Goal: Task Accomplishment & Management: Complete application form

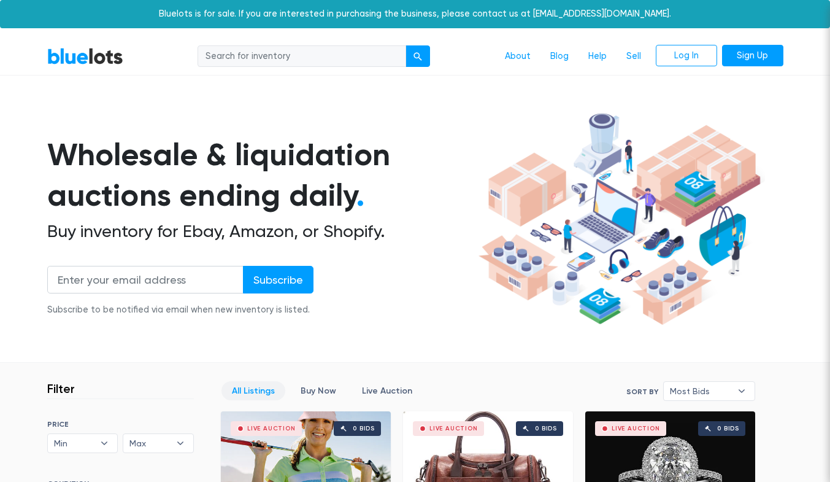
click at [325, 57] on input "search" at bounding box center [302, 56] width 209 height 22
type input "hair care"
click at [406, 45] on button "submit" at bounding box center [418, 56] width 25 height 22
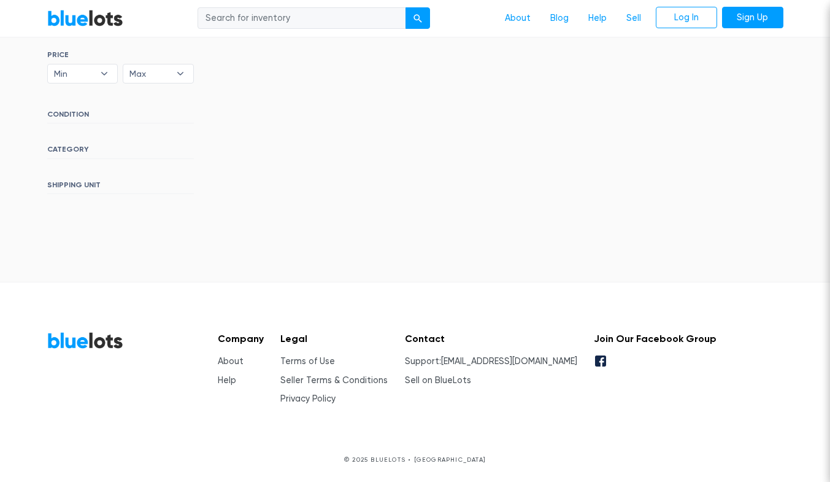
scroll to position [370, 0]
click at [228, 361] on link "About" at bounding box center [231, 360] width 26 height 10
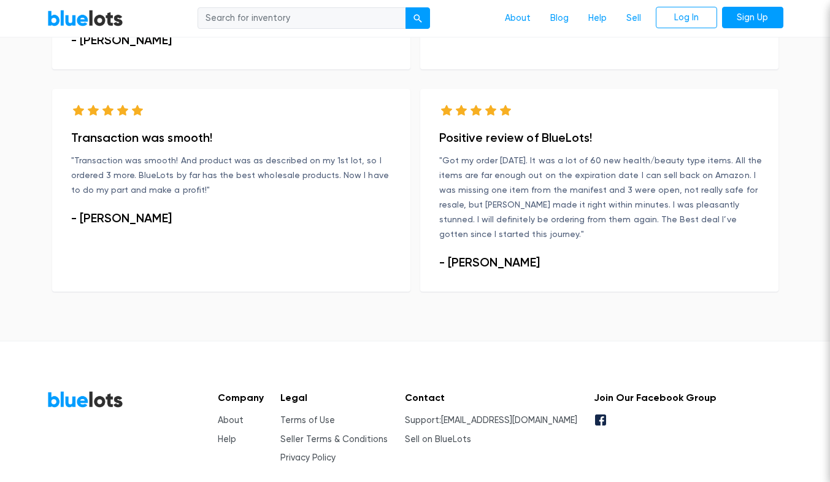
scroll to position [893, 0]
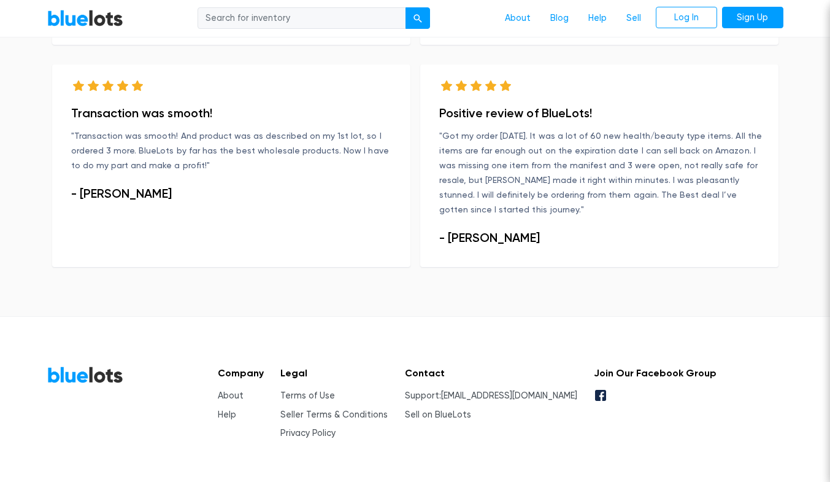
click at [465, 409] on link "Sell on BlueLots" at bounding box center [438, 414] width 66 height 10
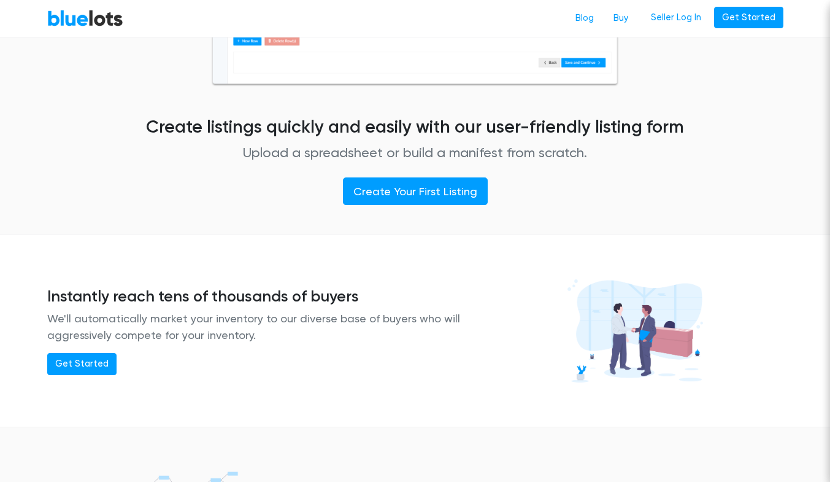
scroll to position [715, 0]
click at [411, 191] on link "Create Your First Listing" at bounding box center [415, 191] width 145 height 28
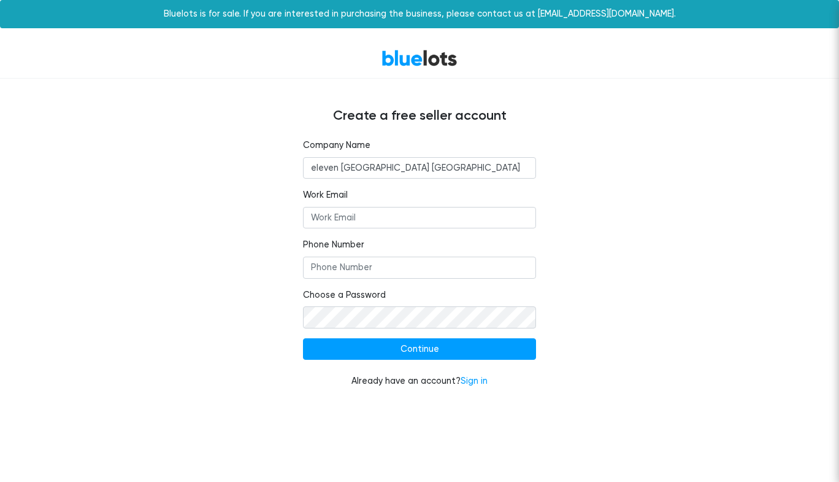
type input "eleven [GEOGRAPHIC_DATA] [GEOGRAPHIC_DATA]"
click at [390, 224] on input "Work Email" at bounding box center [419, 218] width 233 height 22
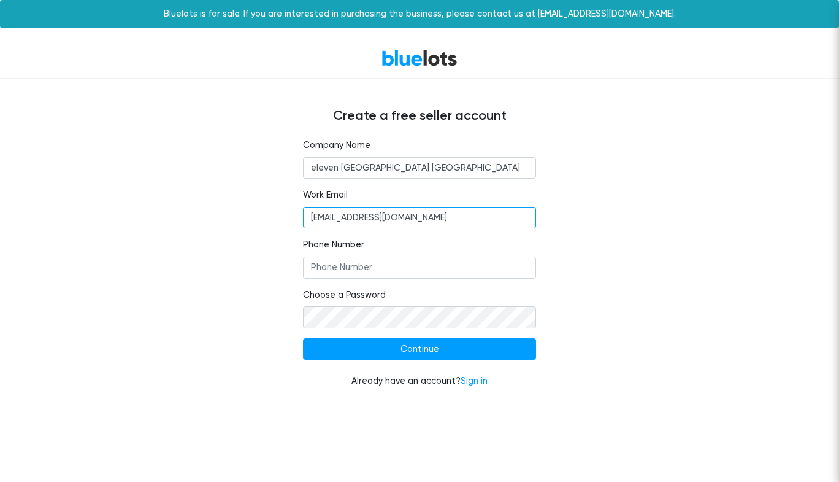
type input "frankelevenparis@gmail.com"
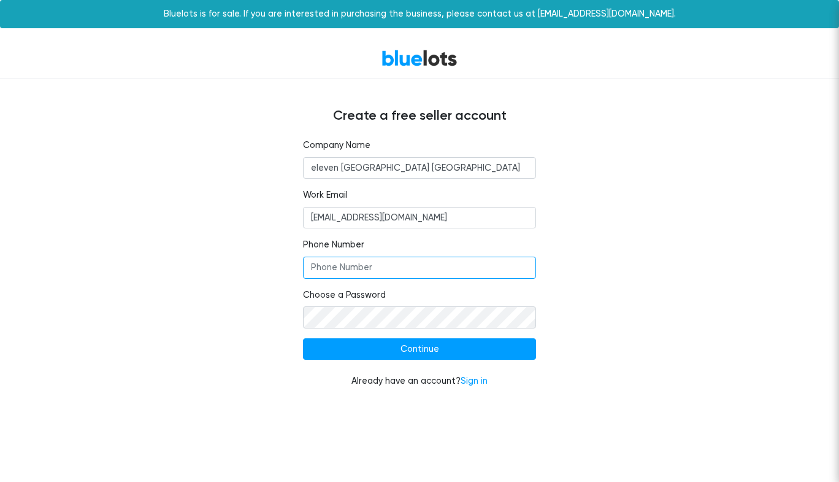
click at [373, 274] on input "Phone Number" at bounding box center [419, 267] width 233 height 22
type input "3237887056"
click at [410, 349] on input "Continue" at bounding box center [419, 349] width 233 height 22
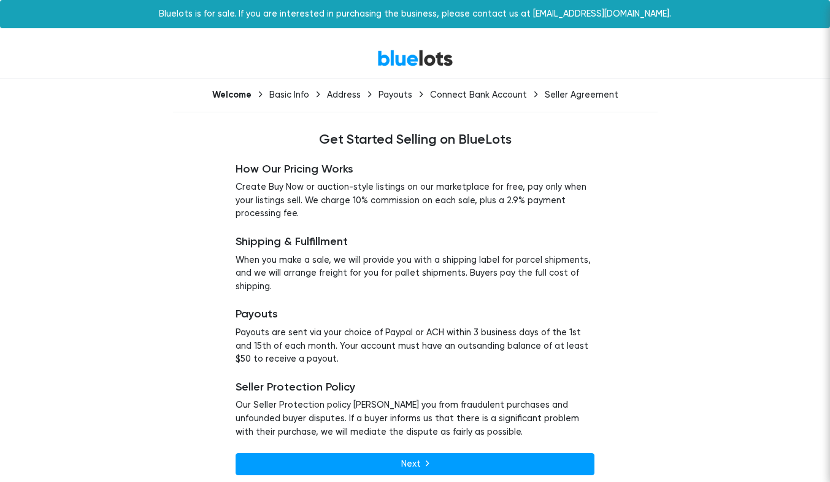
scroll to position [7, 0]
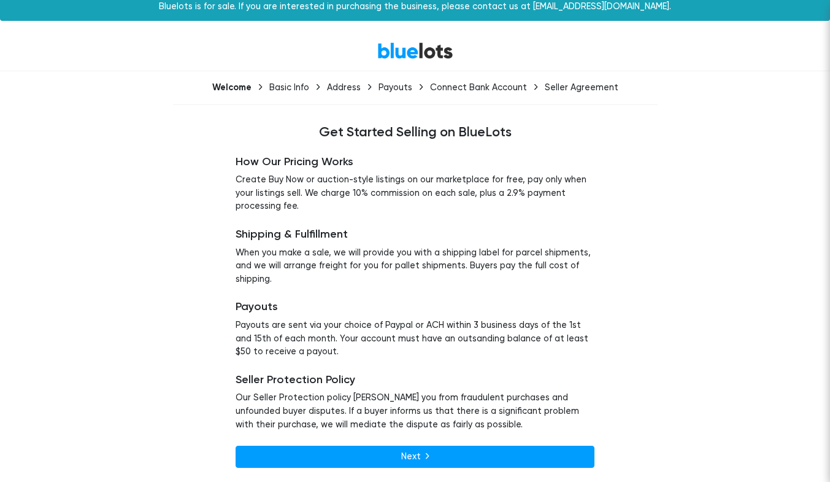
click at [407, 455] on link "Next" at bounding box center [415, 456] width 359 height 22
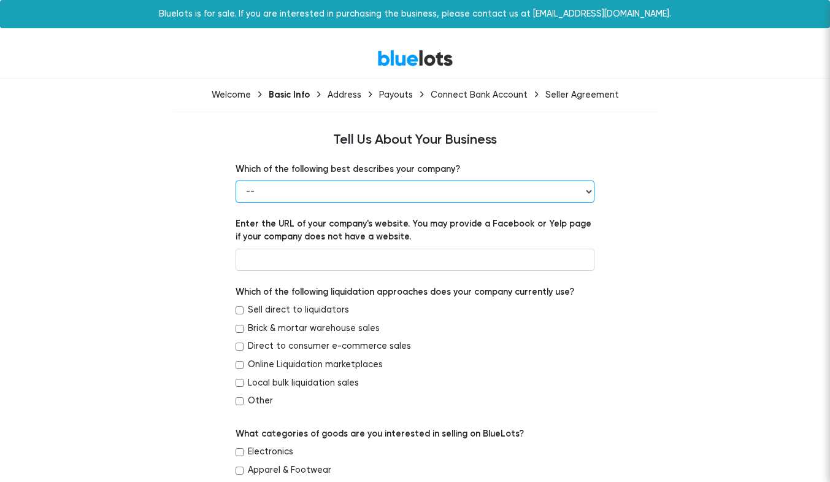
click at [349, 190] on select "-- Retailer Wholesaler Brand or Manufacturer Liquidator 3PL Other" at bounding box center [415, 191] width 359 height 22
select select "Liquidator"
click at [236, 180] on select "-- Retailer Wholesaler Brand or Manufacturer Liquidator 3PL Other" at bounding box center [415, 191] width 359 height 22
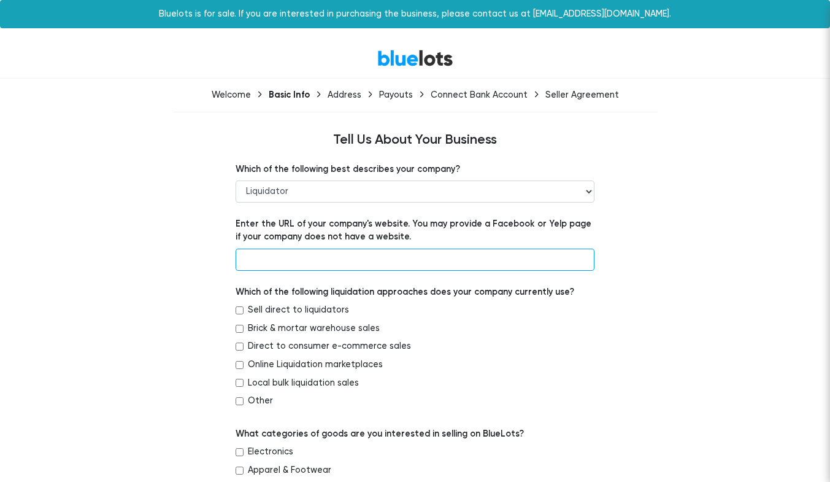
click at [302, 261] on input "text" at bounding box center [415, 259] width 359 height 22
type input "www.mygreendish.com"
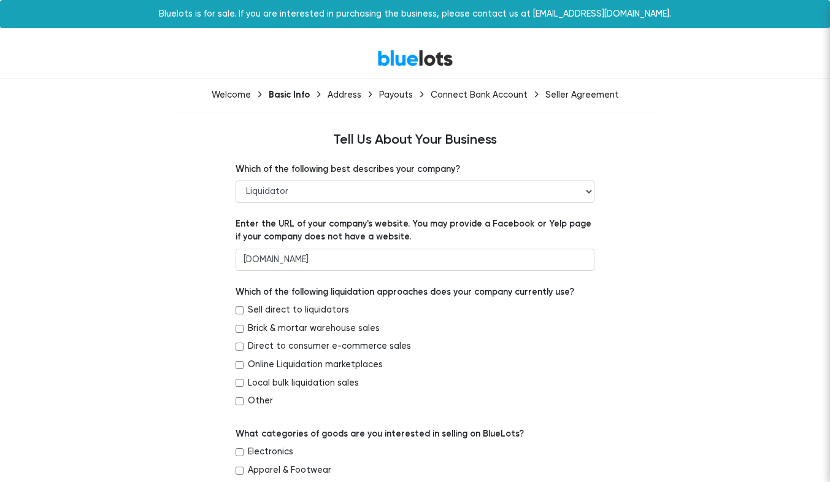
click at [240, 311] on input "Sell direct to liquidators" at bounding box center [240, 310] width 8 height 8
checkbox input "true"
click at [240, 366] on input "Online Liquidation marketplaces" at bounding box center [240, 365] width 8 height 8
checkbox input "true"
click at [238, 383] on input "Local bulk liquidation sales" at bounding box center [240, 383] width 8 height 8
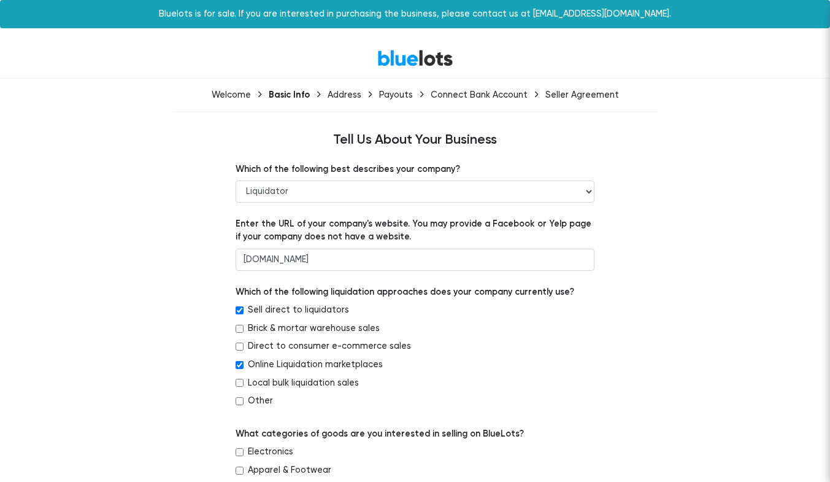
checkbox input "true"
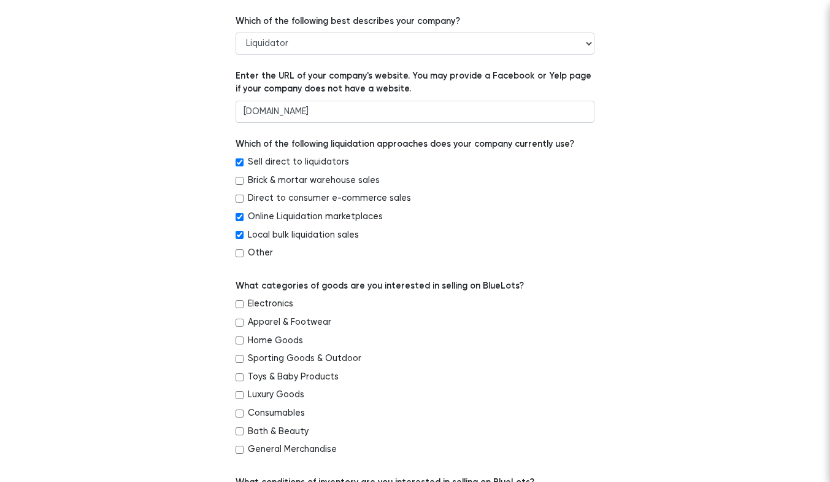
scroll to position [208, 0]
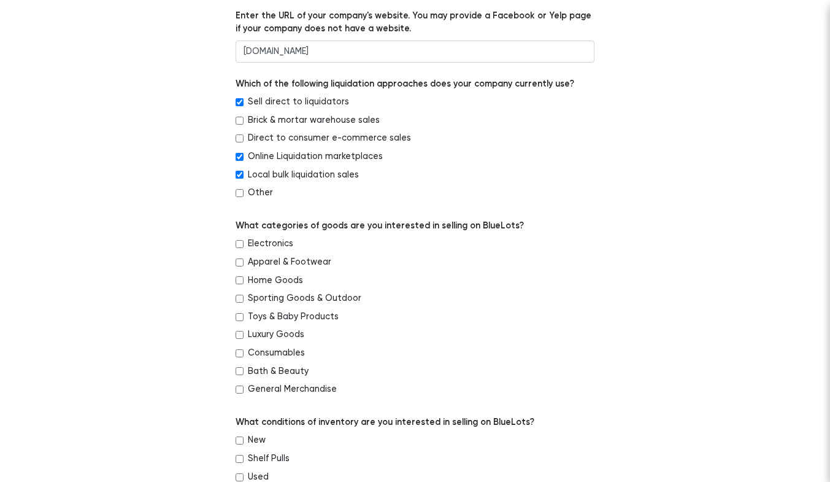
click at [236, 371] on input "Bath & Beauty" at bounding box center [240, 371] width 8 height 8
checkbox input "true"
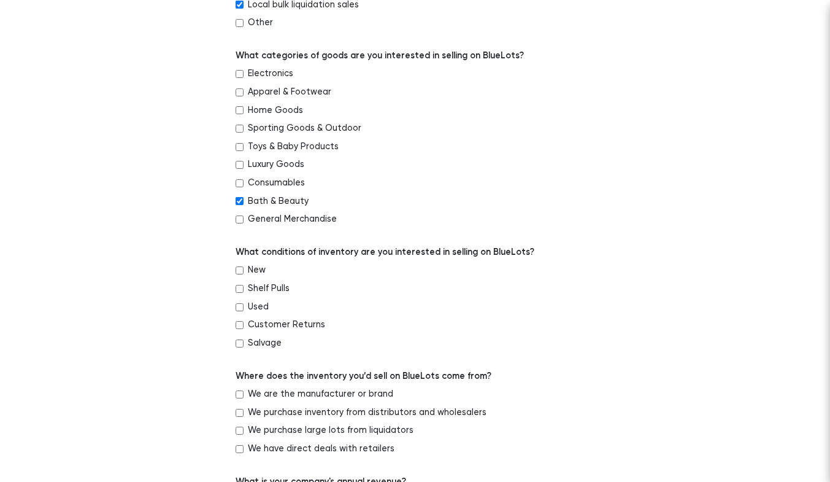
scroll to position [379, 0]
click at [239, 268] on input "New" at bounding box center [240, 270] width 8 height 8
checkbox input "true"
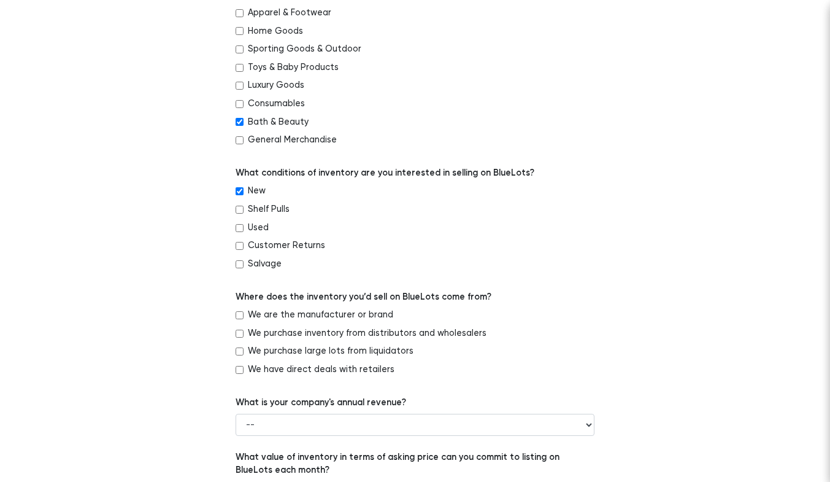
scroll to position [458, 0]
click at [239, 330] on input "We purchase inventory from distributors and wholesalers" at bounding box center [240, 333] width 8 height 8
checkbox input "true"
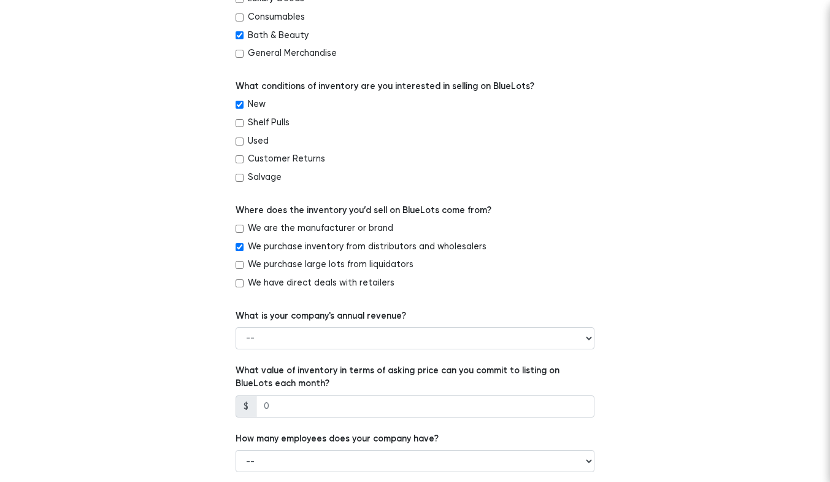
scroll to position [544, 0]
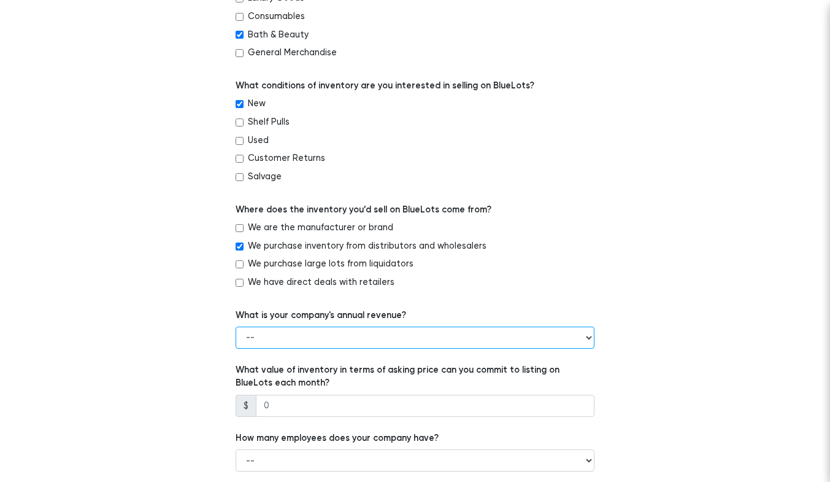
click at [387, 333] on select "-- Less than $100,000 $100,000 to $500,000 $500,000 to $1,000,000 $1,000,000 to…" at bounding box center [415, 337] width 359 height 22
select select "$1,000,000 to $5,000,000"
click at [236, 326] on select "-- Less than $100,000 $100,000 to $500,000 $500,000 to $1,000,000 $1,000,000 to…" at bounding box center [415, 337] width 359 height 22
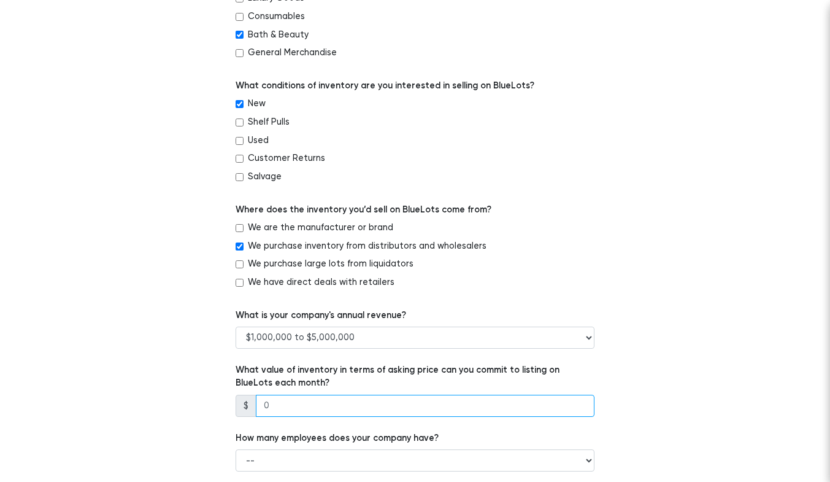
click at [379, 406] on input "number" at bounding box center [425, 406] width 339 height 22
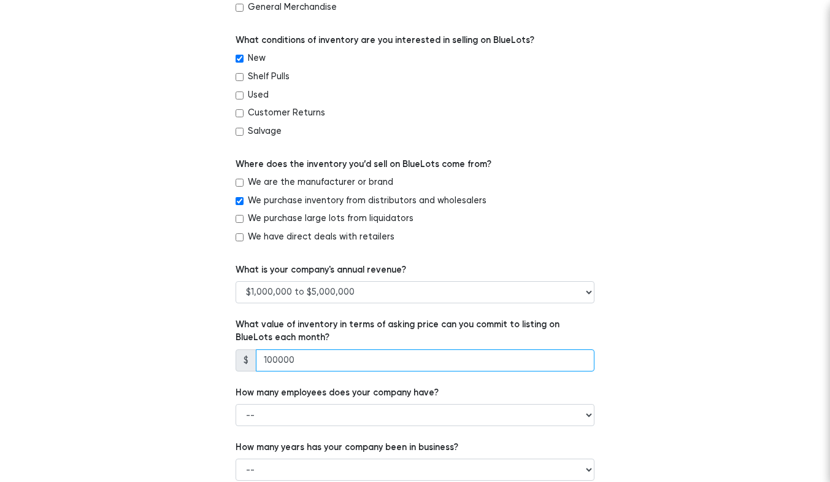
scroll to position [590, 0]
type input "100000"
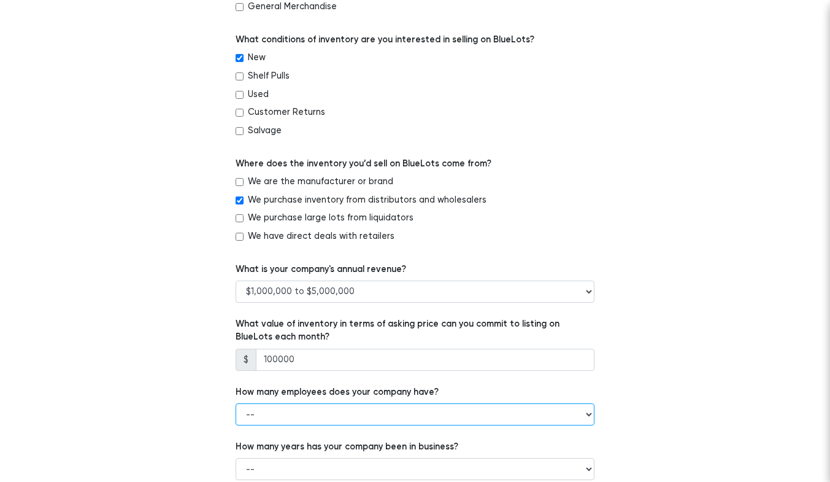
click at [361, 414] on select "-- 1 - 5 6 - 20 21 - 50 More than 50" at bounding box center [415, 414] width 359 height 22
select select "1 - 5"
click at [236, 403] on select "-- 1 - 5 6 - 20 21 - 50 More than 50" at bounding box center [415, 414] width 359 height 22
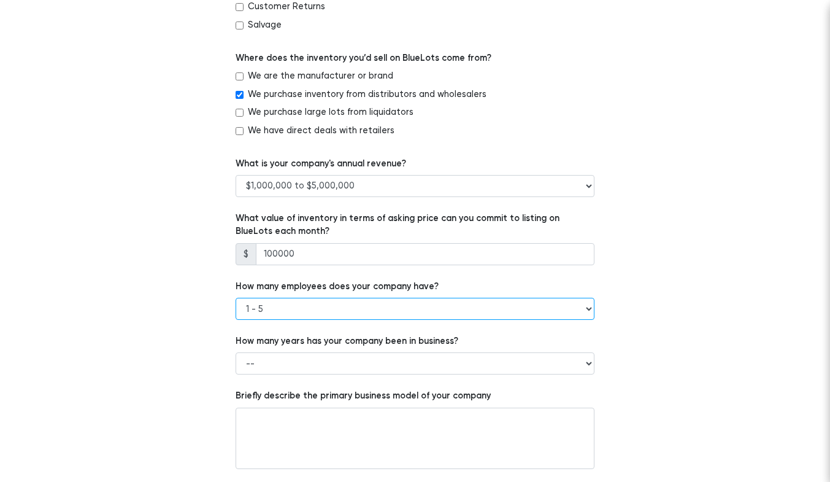
scroll to position [702, 0]
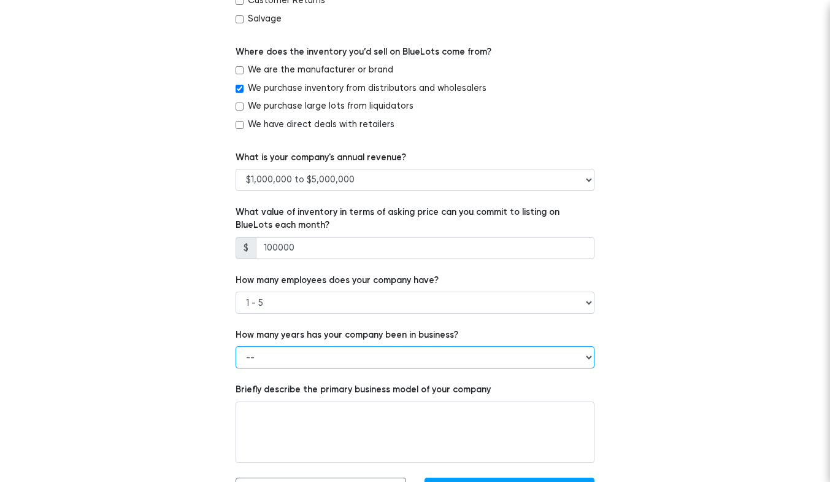
click at [337, 361] on select "-- Less than 1 year 1 to 3 years 4+ years" at bounding box center [415, 357] width 359 height 22
select select "4+ years"
click at [236, 346] on select "-- Less than 1 year 1 to 3 years 4+ years" at bounding box center [415, 357] width 359 height 22
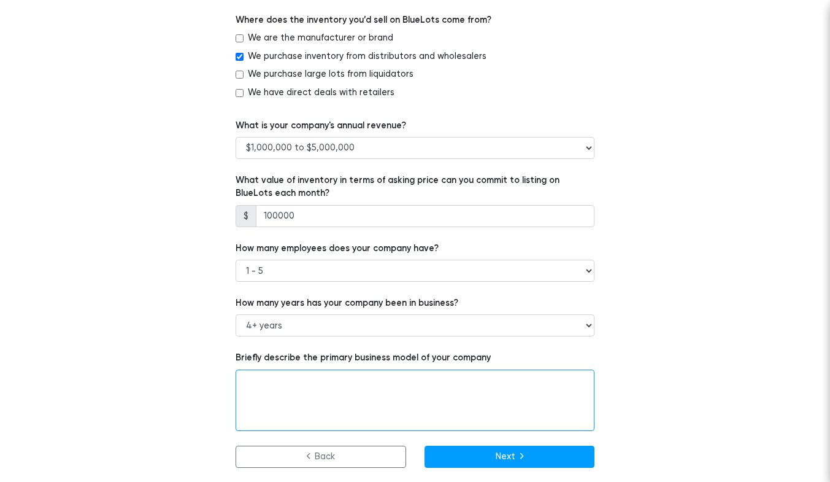
click at [311, 382] on textarea at bounding box center [415, 399] width 359 height 61
paste textarea "Hi, I am specialized in hair care professional deals and have direct access to …"
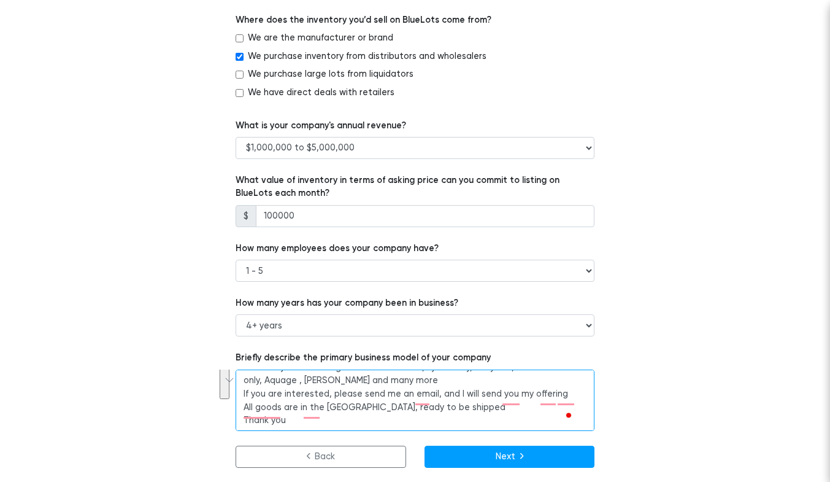
scroll to position [0, 0]
drag, startPoint x: 244, startPoint y: 405, endPoint x: 455, endPoint y: 425, distance: 212.0
click at [455, 425] on textarea "Hi, I am specialized in hair care professional deals and have direct access to …" at bounding box center [415, 399] width 359 height 61
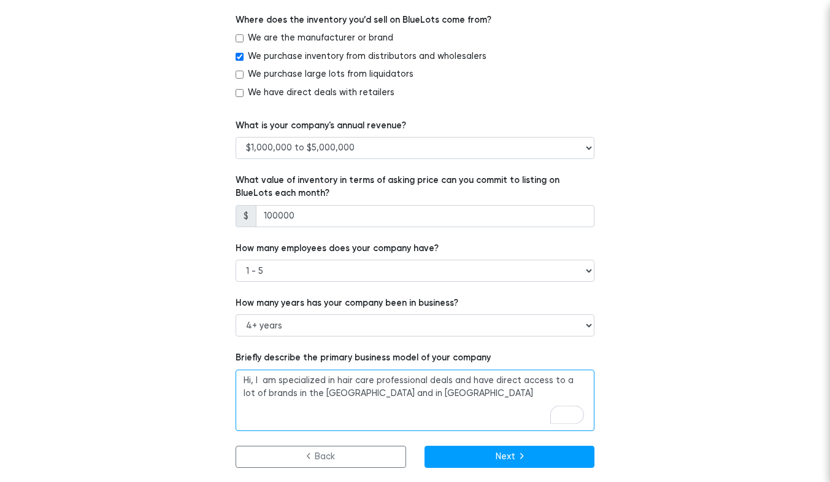
click at [254, 378] on textarea "Hi, I am specialized in hair care professional deals and have direct access to …" at bounding box center [415, 399] width 359 height 61
click at [280, 380] on textarea "Hi,we am specialized in hair care professional deals and have direct access to …" at bounding box center [415, 399] width 359 height 61
click at [399, 395] on textarea "Hi,we are specialized in hair care professional deals and have direct access to…" at bounding box center [415, 399] width 359 height 61
click at [497, 404] on textarea "Hi,we are specialized in hair care professional deals and have direct access to…" at bounding box center [415, 399] width 359 height 61
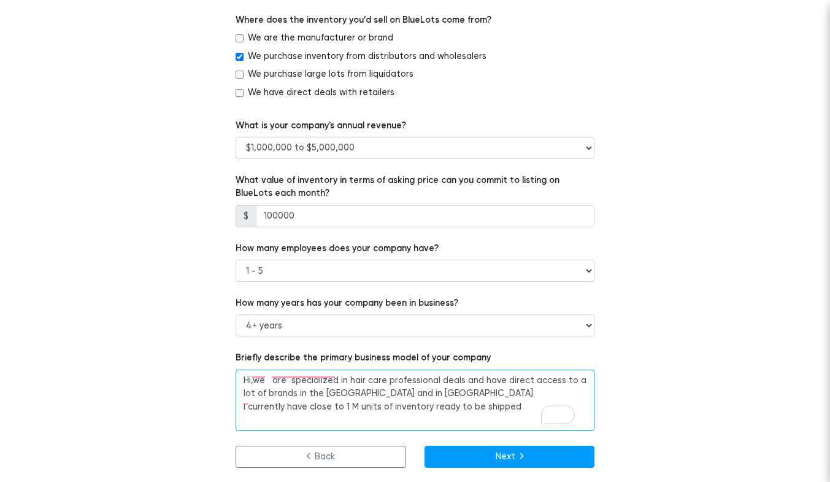
click at [243, 399] on textarea "Hi,we are specialized in hair care professional deals and have direct access to…" at bounding box center [415, 399] width 359 height 61
click at [247, 401] on textarea "Hi,we are specialized in hair care professional deals and have direct access to…" at bounding box center [415, 399] width 359 height 61
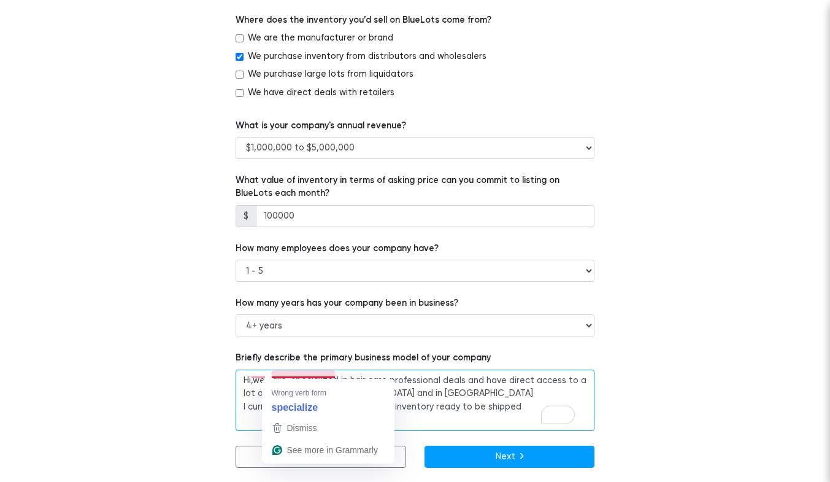
click at [299, 373] on textarea "Hi,we are specialized in hair care professional deals and have direct access to…" at bounding box center [415, 399] width 359 height 61
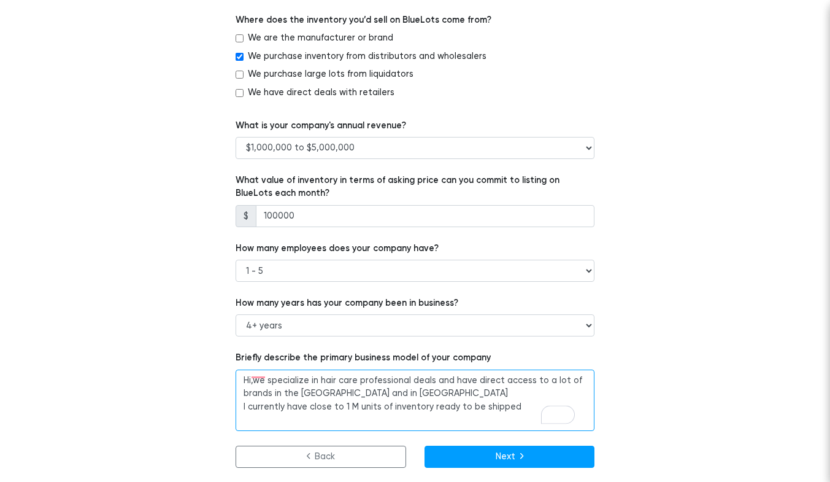
scroll to position [5, 0]
click at [258, 376] on textarea "Hi,we specialize in hair care professional deals and have direct access to a lo…" at bounding box center [415, 399] width 359 height 61
click at [517, 399] on textarea "Hi, we specialize in hair care professional deals and have direct access to a l…" at bounding box center [415, 399] width 359 height 61
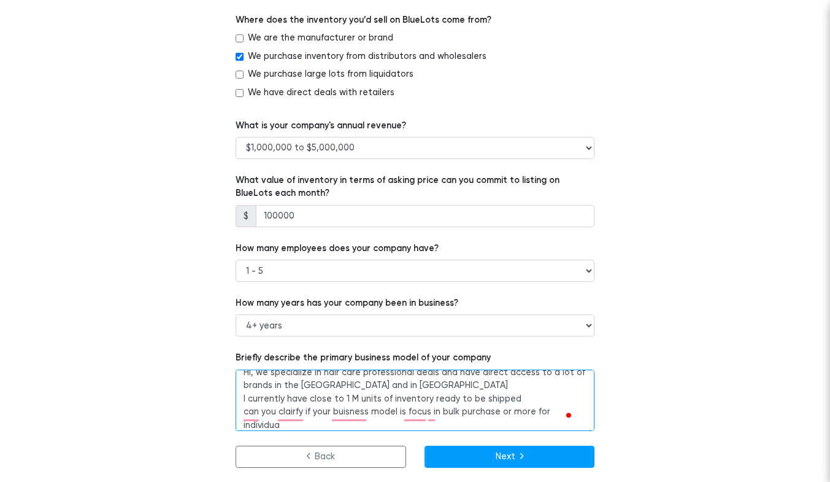
scroll to position [8, 0]
click at [331, 421] on textarea "Hi, we specialize in hair care professional deals and have direct access to a l…" at bounding box center [415, 399] width 359 height 61
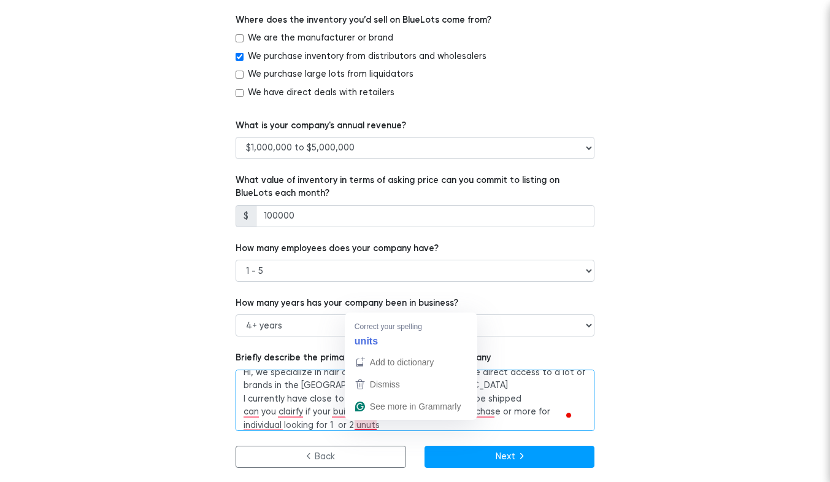
click at [366, 422] on textarea "Hi, we specialize in hair care professional deals and have direct access to a l…" at bounding box center [415, 399] width 359 height 61
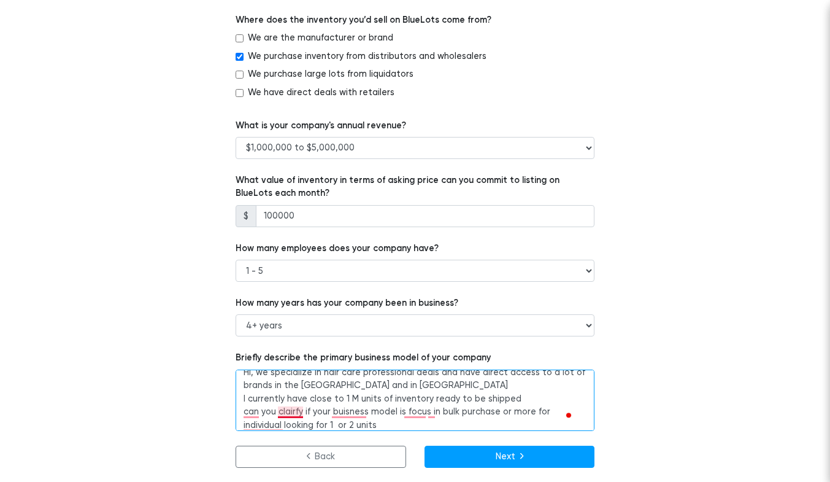
click at [287, 417] on textarea "Hi, we specialize in hair care professional deals and have direct access to a l…" at bounding box center [415, 399] width 359 height 61
click at [290, 416] on textarea "Hi, we specialize in hair care professional deals and have direct access to a l…" at bounding box center [415, 399] width 359 height 61
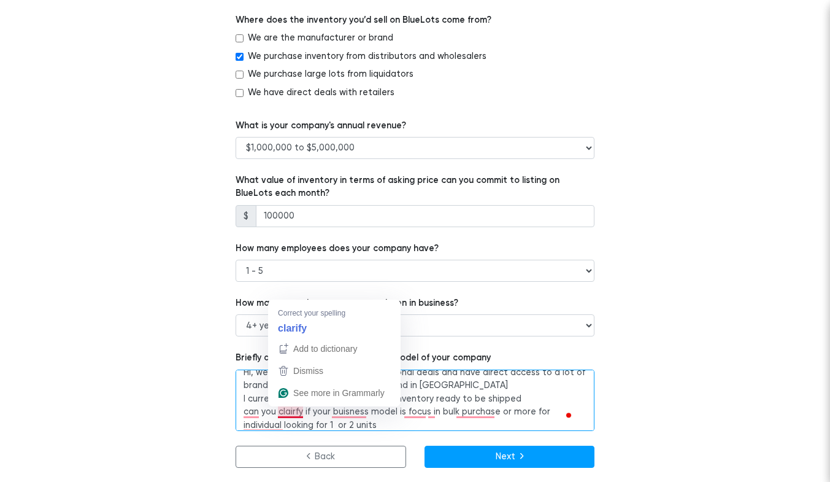
type textarea "Hi, we specialize in hair care professional deals and have direct access to a l…"
